Goal: Information Seeking & Learning: Learn about a topic

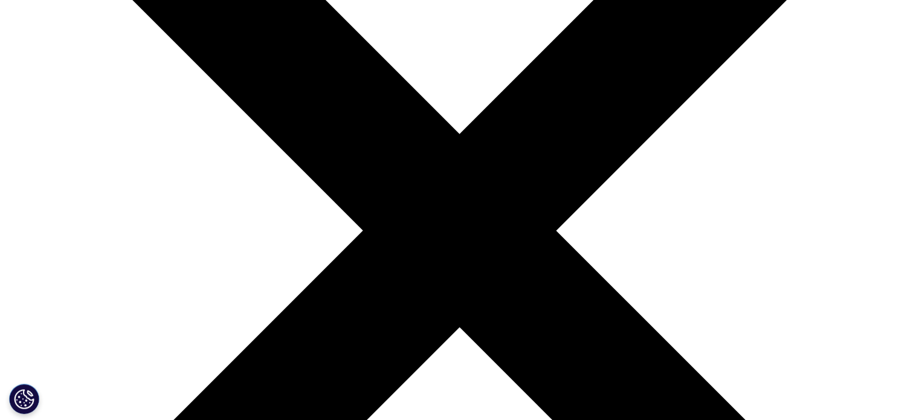
scroll to position [242, 0]
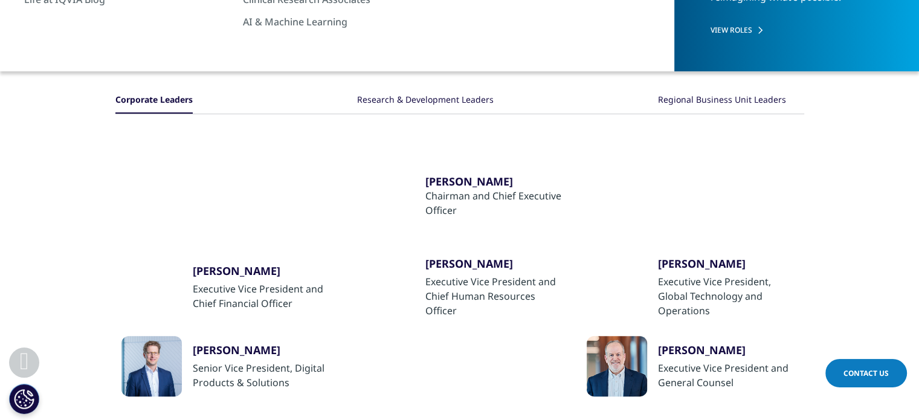
click at [431, 101] on div "Research & Development Leaders" at bounding box center [425, 101] width 137 height 26
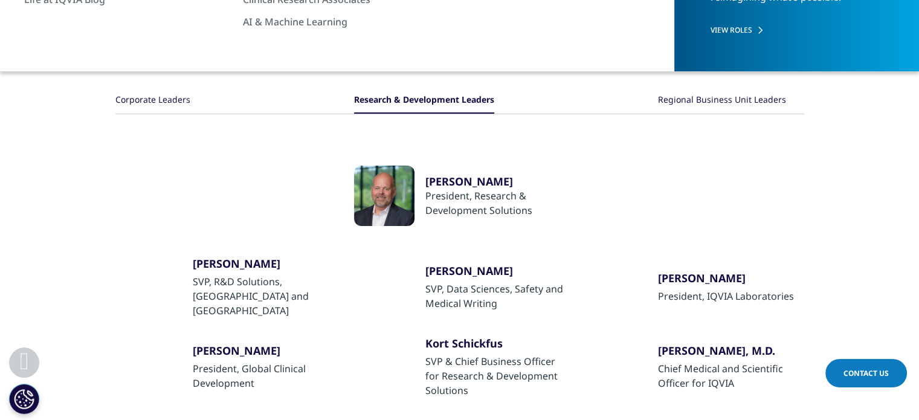
click at [703, 100] on div "Regional Business Unit Leaders" at bounding box center [722, 101] width 128 height 26
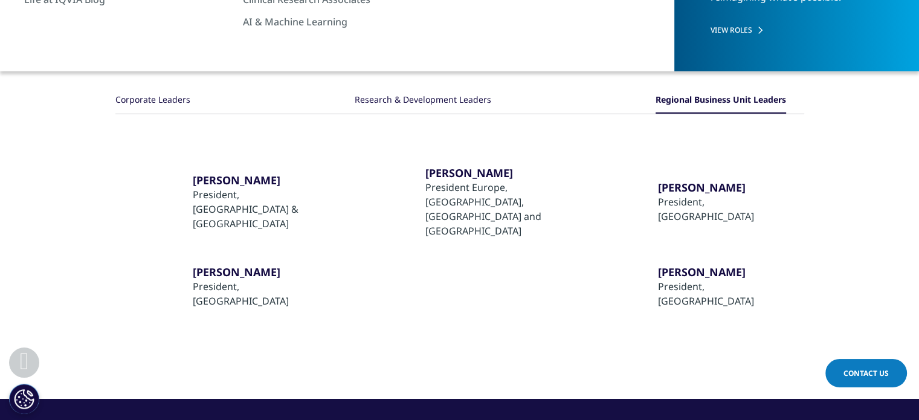
click at [214, 176] on div "Jon Resnick" at bounding box center [263, 180] width 140 height 14
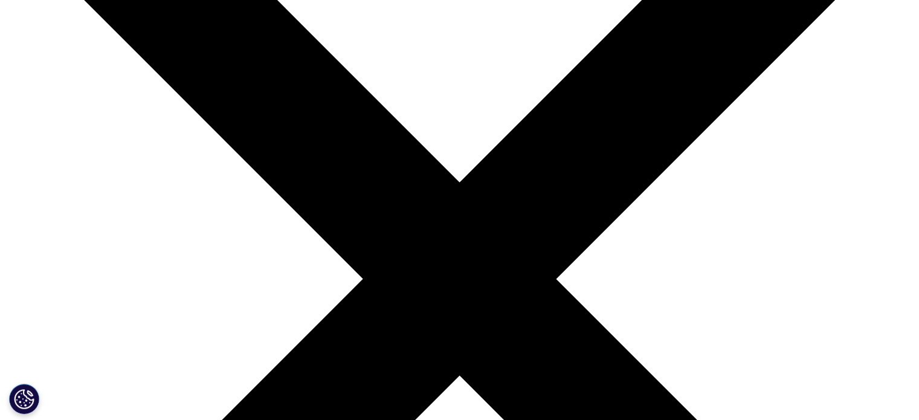
scroll to position [181, 0]
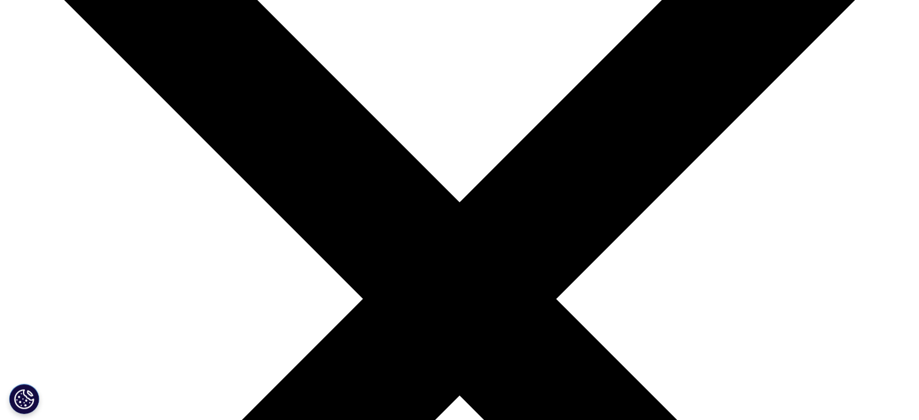
scroll to position [181, 0]
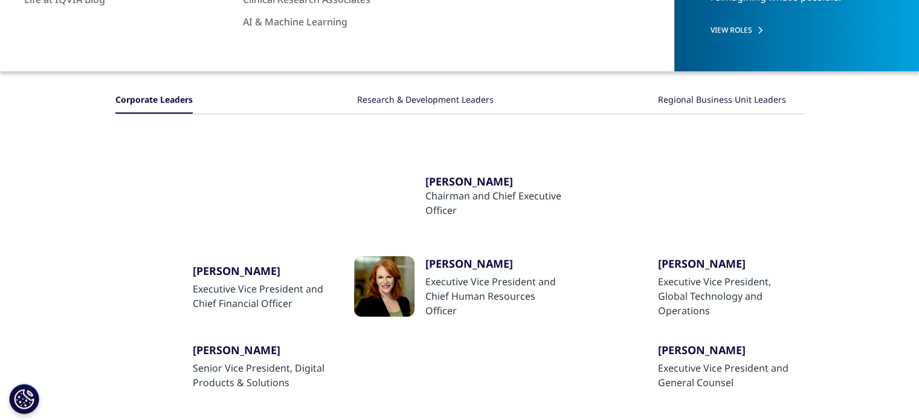
click at [671, 261] on div "Jim Berkshire" at bounding box center [728, 263] width 140 height 14
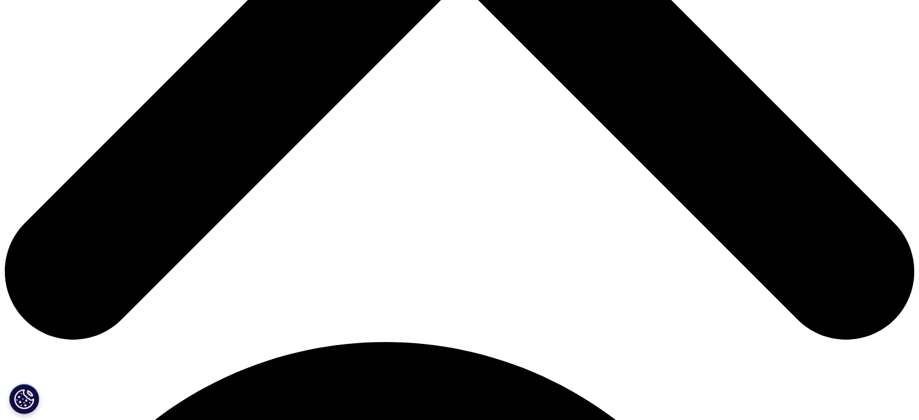
scroll to position [604, 0]
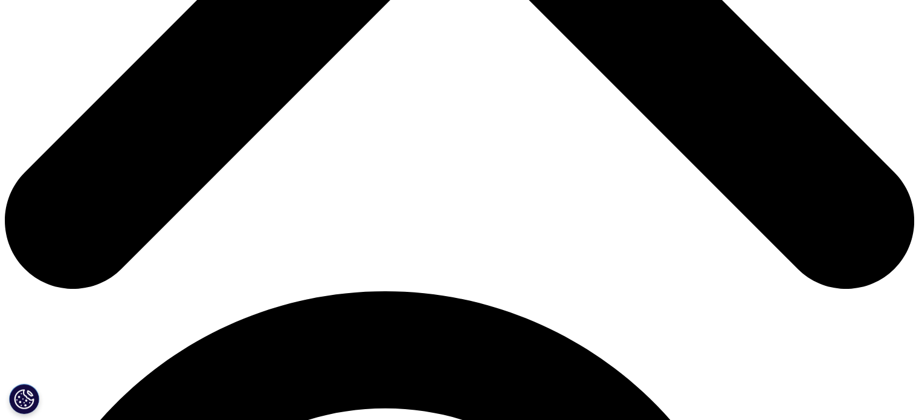
scroll to position [604, 0]
